Goal: Information Seeking & Learning: Learn about a topic

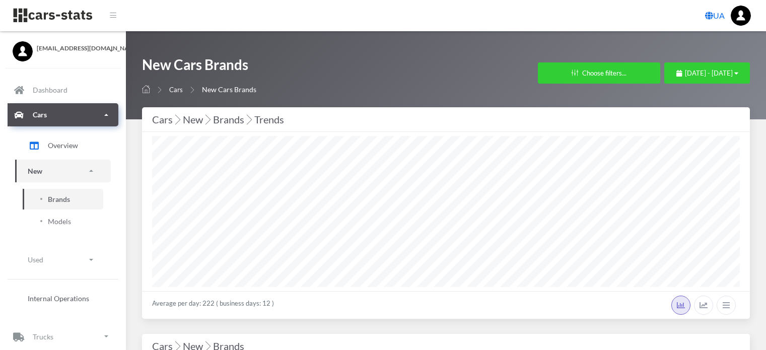
select select "25"
click at [665, 78] on button "[DATE] - [DATE]" at bounding box center [707, 72] width 86 height 21
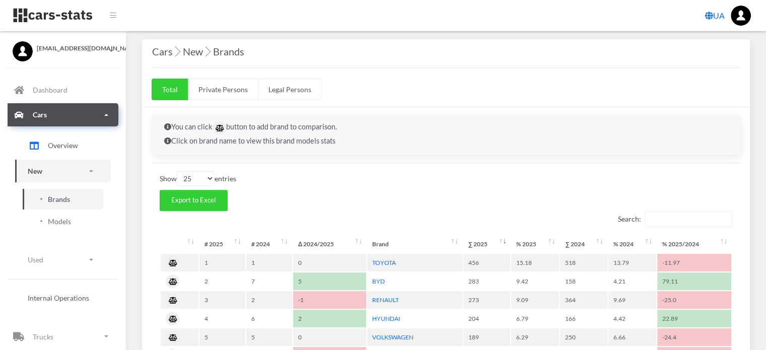
scroll to position [453, 0]
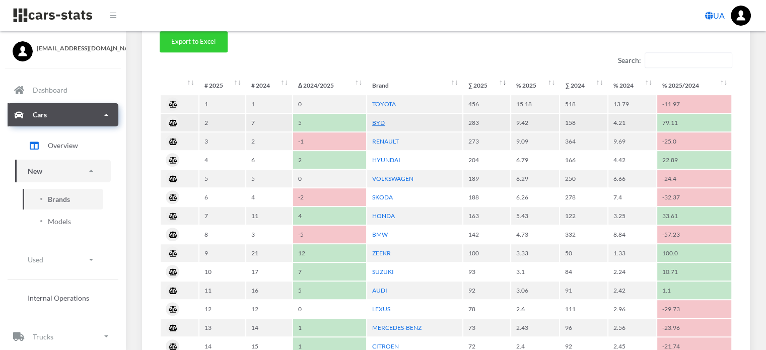
click at [376, 120] on link "BYD" at bounding box center [378, 123] width 13 height 8
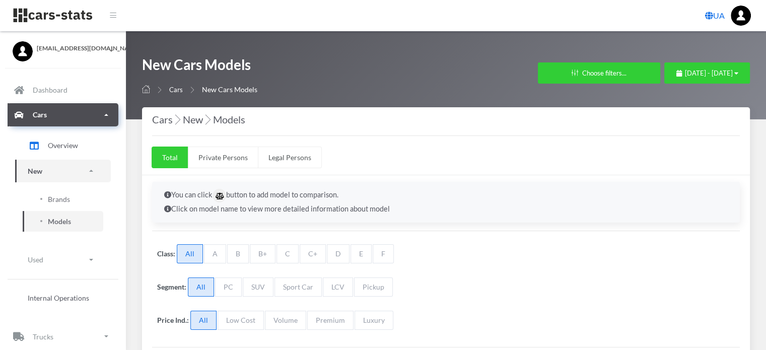
select select "25"
select select "BYD"
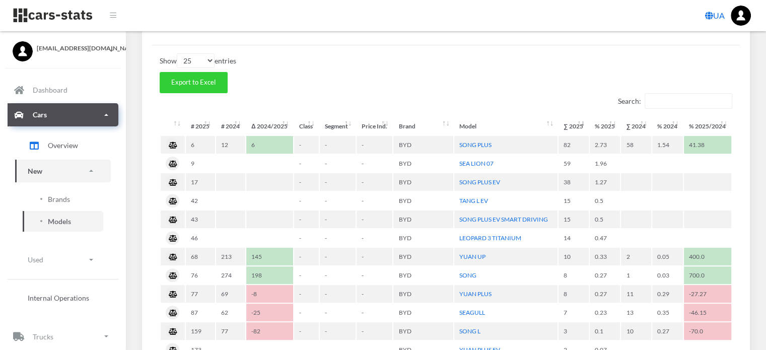
scroll to position [352, 0]
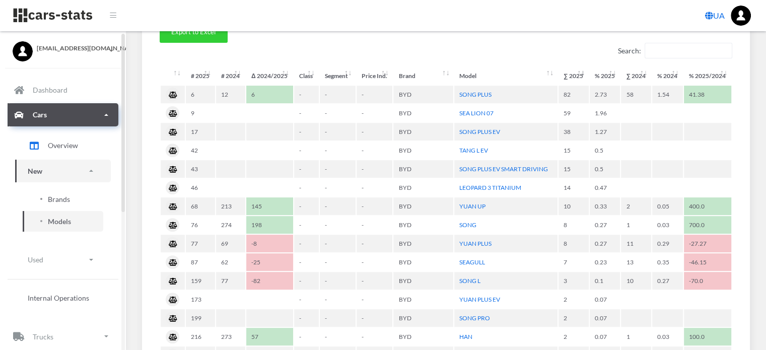
click at [62, 200] on span "Brands" at bounding box center [59, 199] width 22 height 11
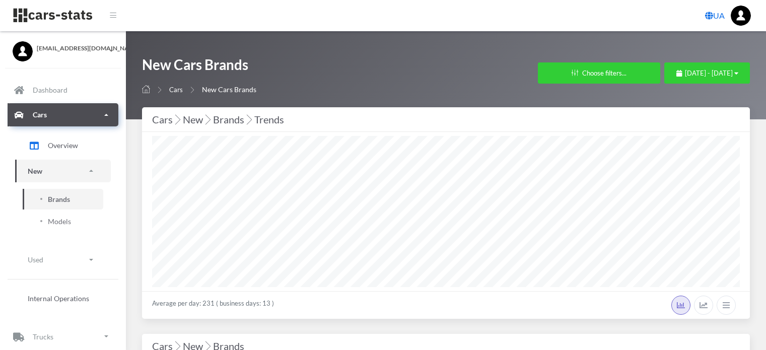
select select "25"
